Goal: Transaction & Acquisition: Purchase product/service

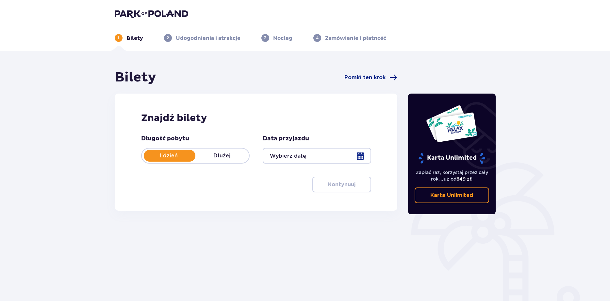
click at [305, 153] on div at bounding box center [317, 156] width 108 height 16
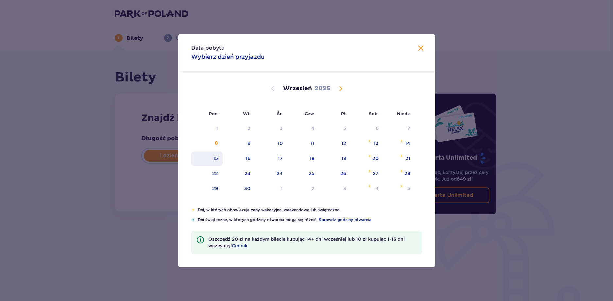
click at [217, 160] on div "15" at bounding box center [215, 158] width 5 height 7
type input "15.09.25"
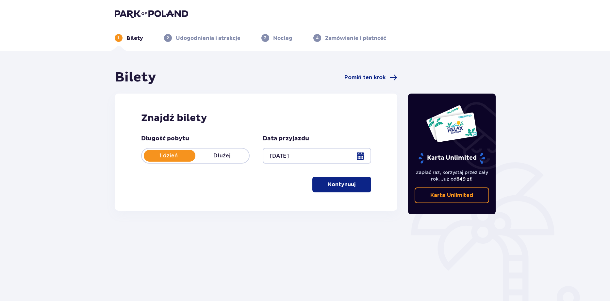
click at [339, 148] on div at bounding box center [317, 156] width 108 height 16
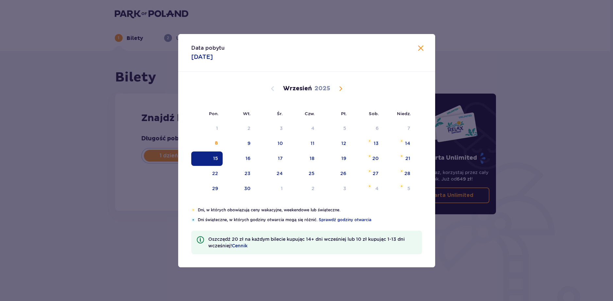
click at [363, 14] on div "Data pobytu 15.09.2025 Pon. Wt. Śr. Czw. Pt. Sob. Niedz. Sierpień 2025 28 29 30…" at bounding box center [306, 150] width 613 height 301
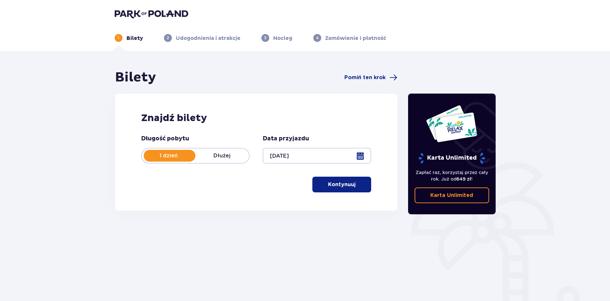
click at [344, 179] on button "Kontynuuj" at bounding box center [341, 184] width 59 height 16
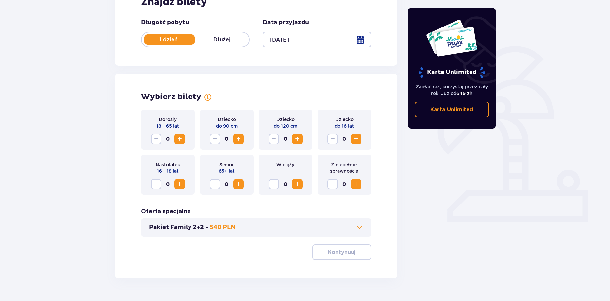
scroll to position [133, 0]
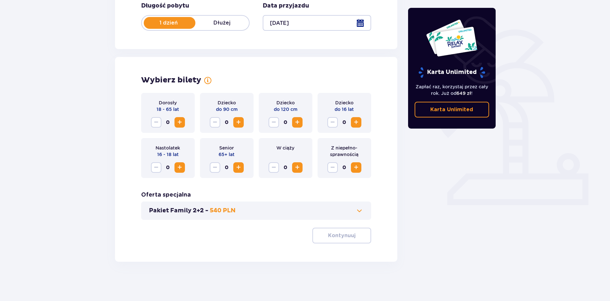
click at [179, 124] on span "Increase" at bounding box center [180, 122] width 8 height 8
click at [333, 240] on button "Kontynuuj" at bounding box center [341, 235] width 59 height 16
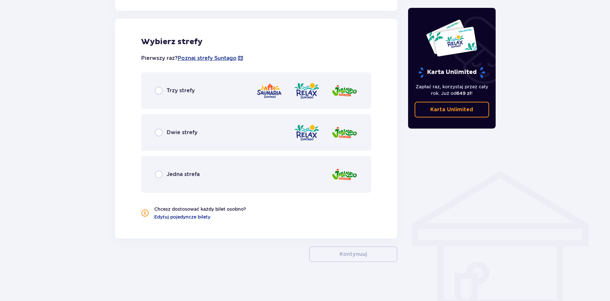
scroll to position [360, 0]
click at [163, 95] on div "Trzy strefy" at bounding box center [256, 90] width 230 height 37
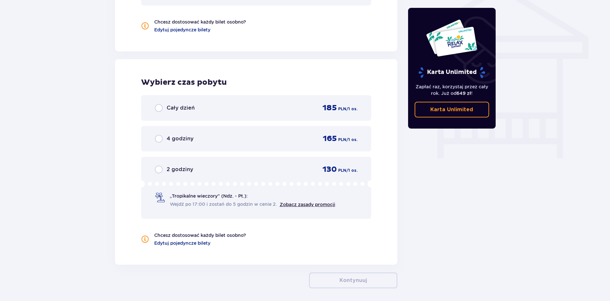
scroll to position [573, 0]
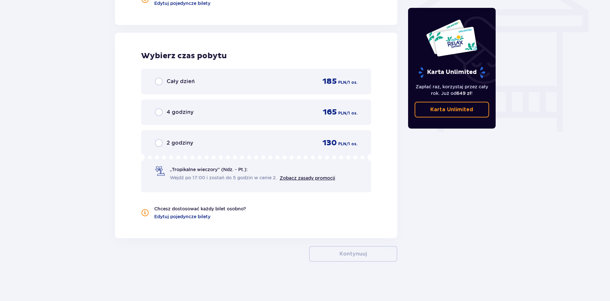
click at [235, 80] on div "Cały dzień 185 PLN / 1 os." at bounding box center [256, 81] width 203 height 10
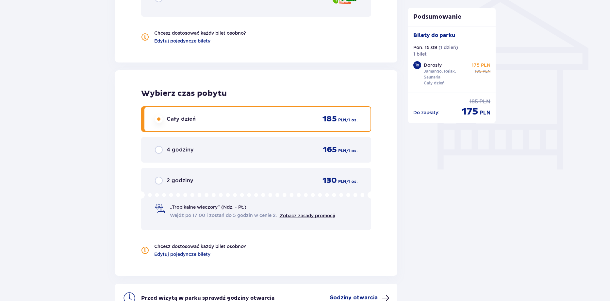
scroll to position [610, 0]
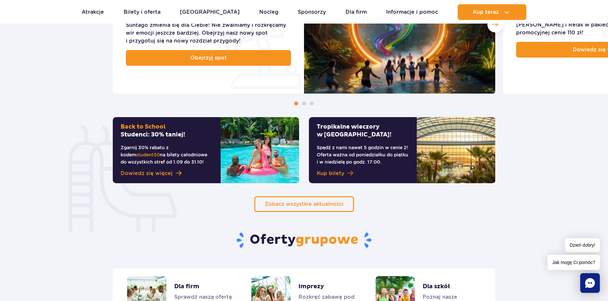
scroll to position [359, 0]
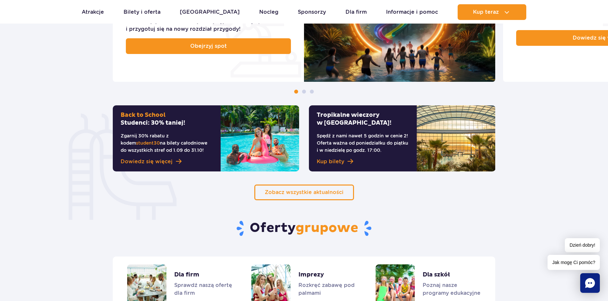
click at [235, 154] on img at bounding box center [260, 138] width 78 height 66
click at [163, 160] on span "Dowiedz się więcej" at bounding box center [147, 162] width 52 height 8
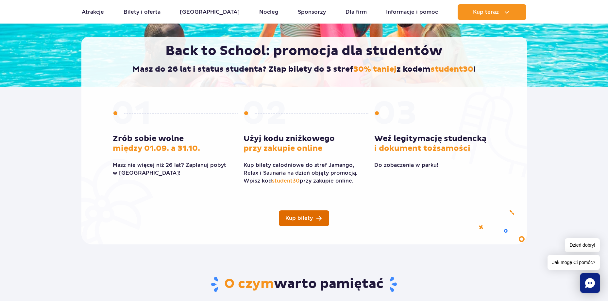
click at [321, 219] on link "Kup bilety" at bounding box center [304, 218] width 50 height 16
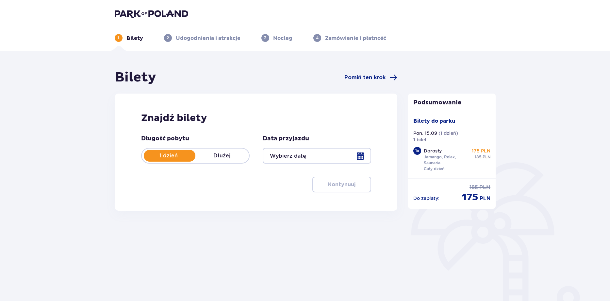
type input "[DATE]"
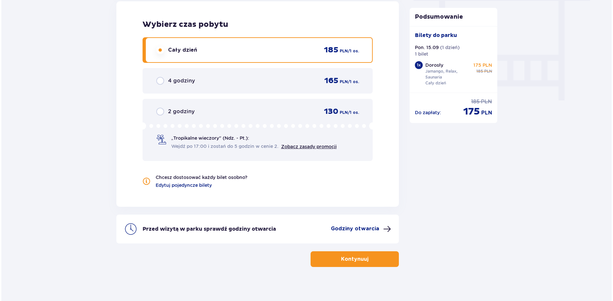
scroll to position [610, 0]
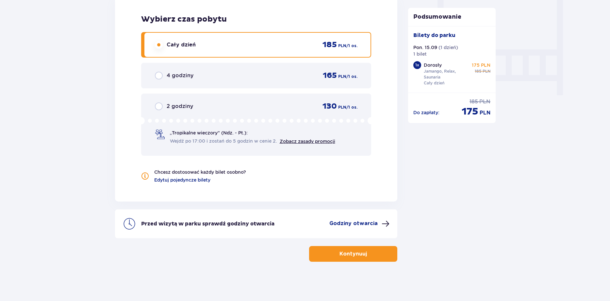
click at [354, 225] on p "Godziny otwarcia" at bounding box center [353, 223] width 48 height 7
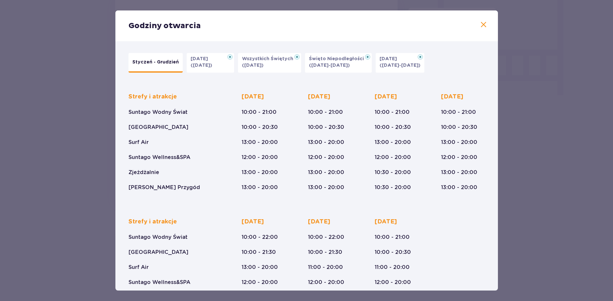
click at [598, 51] on div "Godziny otwarcia Styczeń - Grudzień [DATE] ([DATE]) Wszystkich Świętych ([DATE]…" at bounding box center [306, 150] width 613 height 301
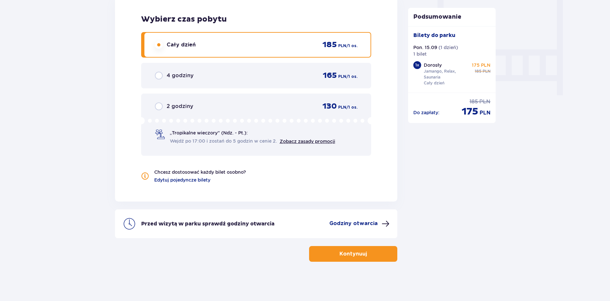
click at [355, 223] on p "Godziny otwarcia" at bounding box center [353, 223] width 48 height 7
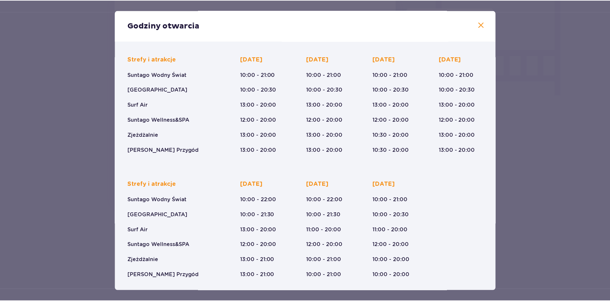
scroll to position [39, 0]
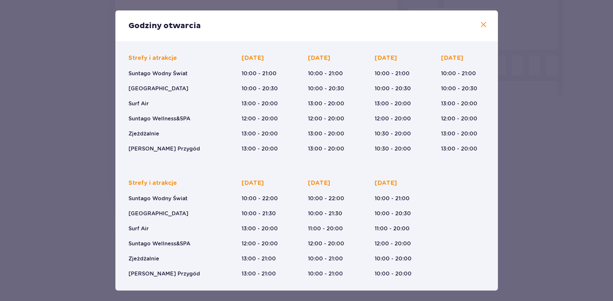
click at [479, 23] on span at bounding box center [483, 25] width 8 height 8
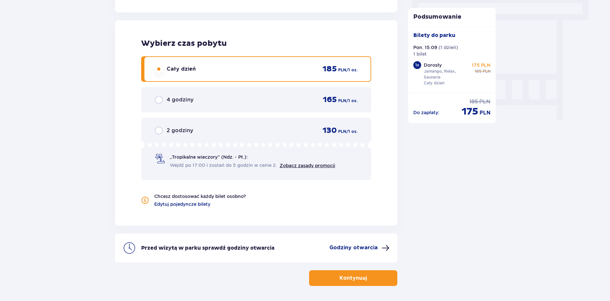
scroll to position [610, 0]
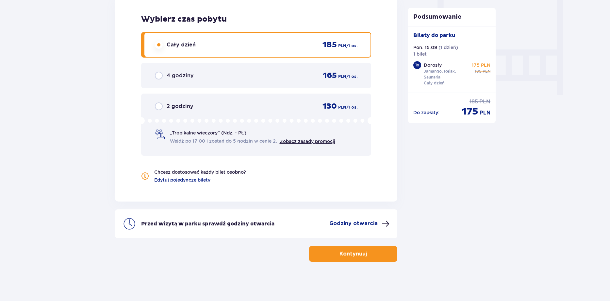
click at [347, 251] on p "Kontynuuj" at bounding box center [353, 253] width 27 height 7
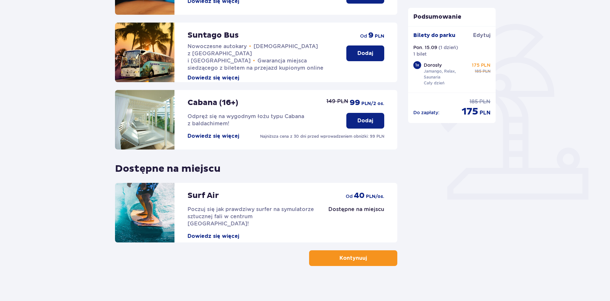
scroll to position [142, 0]
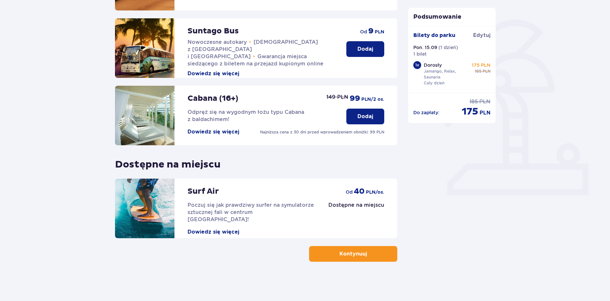
click at [363, 254] on button "Kontynuuj" at bounding box center [353, 254] width 88 height 16
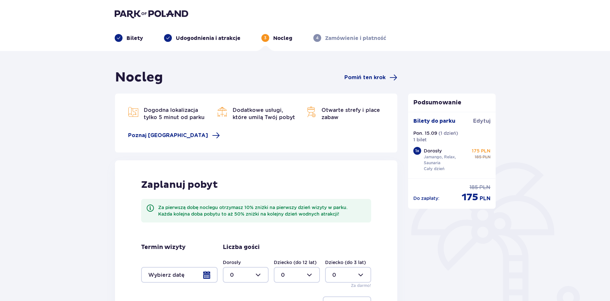
click at [379, 87] on div "Nocleg Pomiń ten krok Dogodna lokalizacja tylko 5 minut od parku [GEOGRAPHIC_DA…" at bounding box center [256, 211] width 283 height 284
drag, startPoint x: 378, startPoint y: 84, endPoint x: 378, endPoint y: 80, distance: 3.9
click at [378, 84] on div "Nocleg Pomiń ten krok" at bounding box center [256, 77] width 283 height 16
click at [378, 80] on span "Pomiń ten krok" at bounding box center [364, 77] width 41 height 7
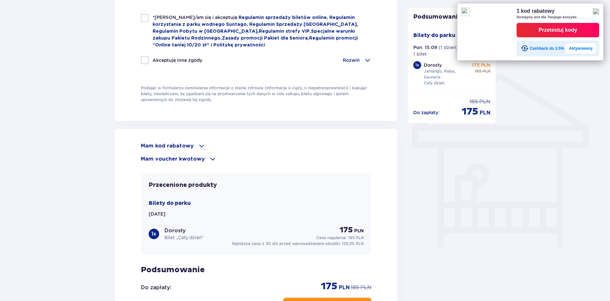
scroll to position [523, 0]
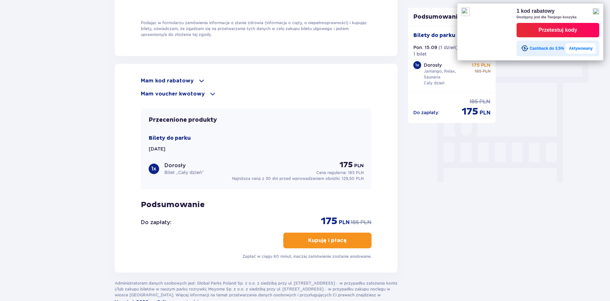
click at [186, 78] on p "Mam kod rabatowy" at bounding box center [167, 80] width 53 height 7
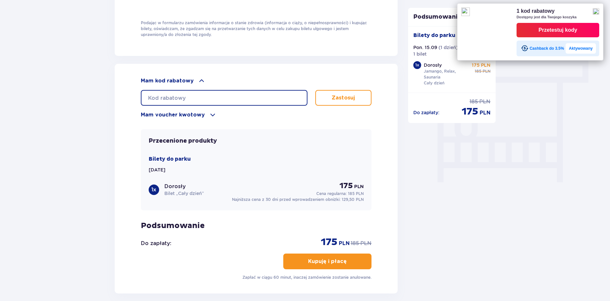
click at [209, 91] on input "text" at bounding box center [224, 98] width 167 height 16
paste input "Witam posiadam na sprzedaż Reflektory soczewkowe przednie Peugeot 3008 przedlif…"
type input "W"
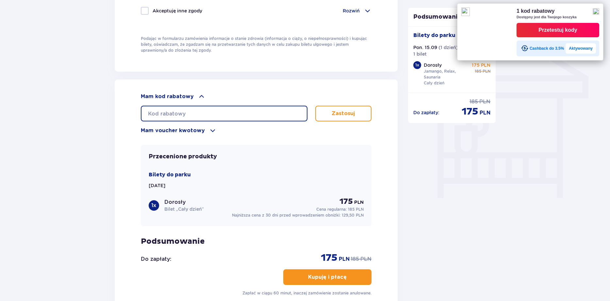
scroll to position [586, 0]
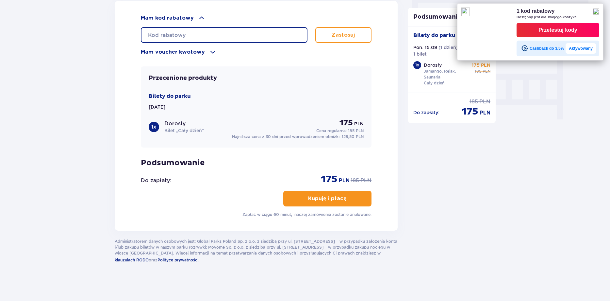
click at [252, 36] on input "text" at bounding box center [224, 35] width 167 height 16
type input "student30"
click at [332, 33] on p "Zastosuj" at bounding box center [343, 34] width 23 height 7
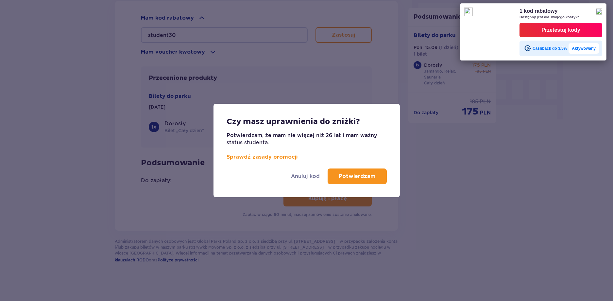
click at [360, 176] on p "Potwierdzam" at bounding box center [357, 176] width 37 height 7
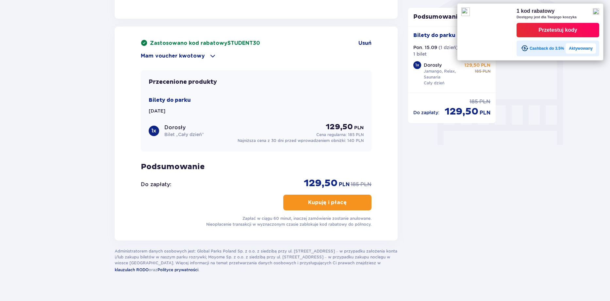
scroll to position [570, 0]
